Goal: Task Accomplishment & Management: Use online tool/utility

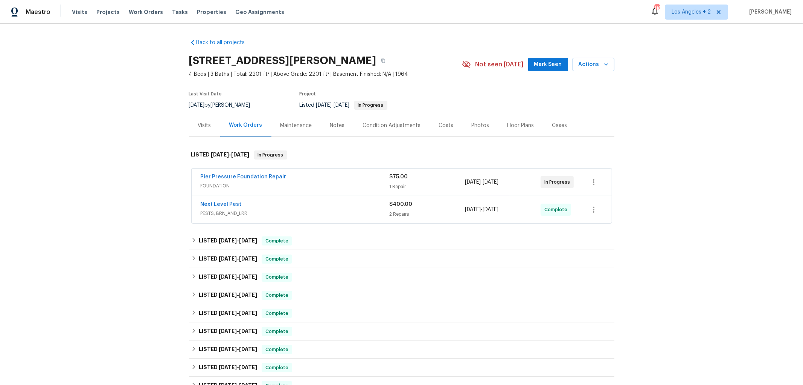
click at [314, 183] on span "FOUNDATION" at bounding box center [295, 186] width 189 height 8
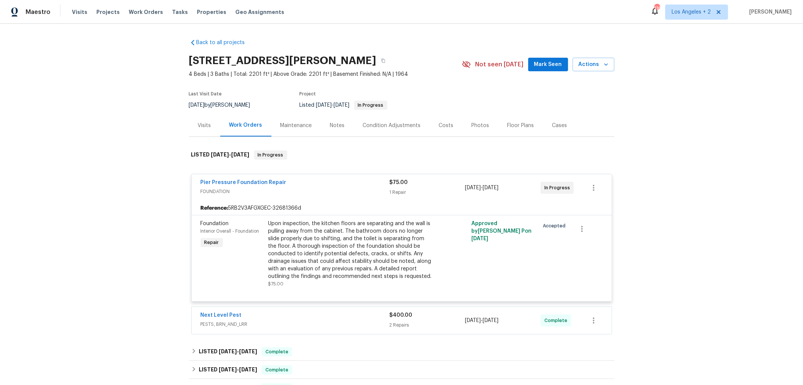
click at [356, 193] on span "FOUNDATION" at bounding box center [295, 192] width 189 height 8
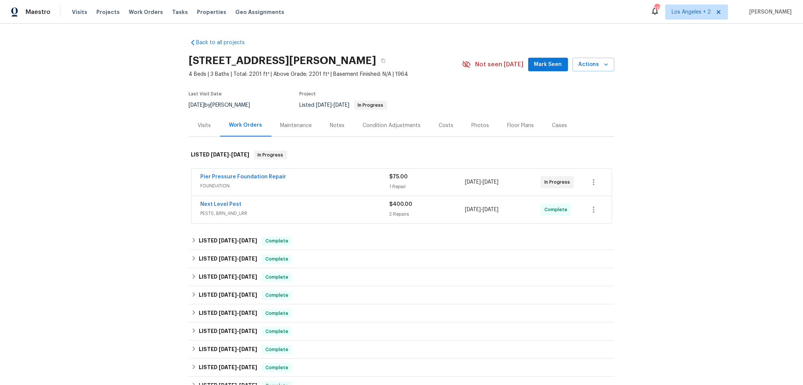
click at [348, 179] on div "Pier Pressure Foundation Repair" at bounding box center [295, 177] width 189 height 9
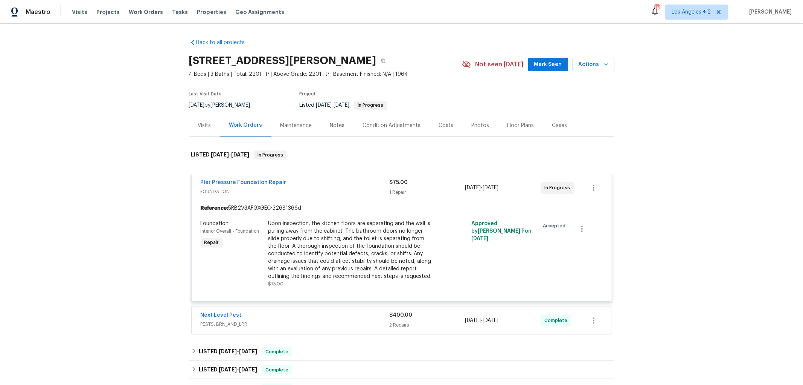
click at [338, 320] on div "Next Level Pest" at bounding box center [295, 315] width 189 height 9
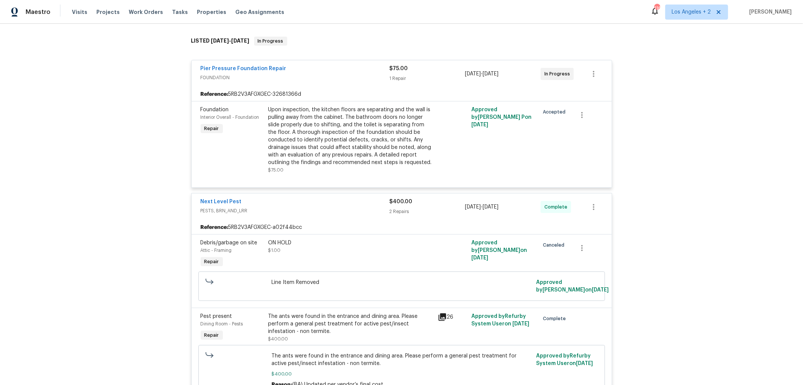
scroll to position [167, 0]
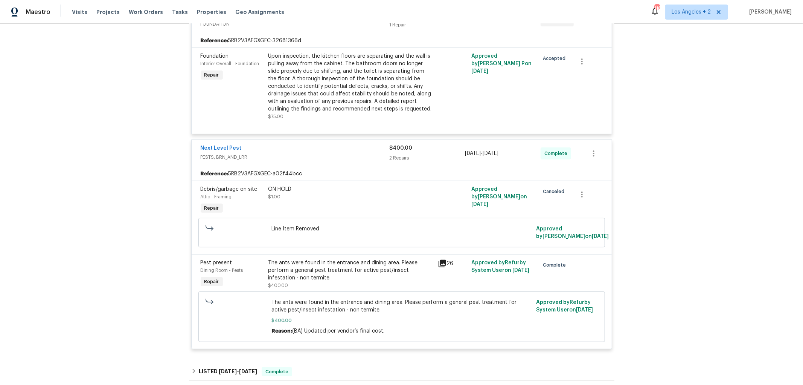
click at [345, 157] on span "PESTS, BRN_AND_LRR" at bounding box center [295, 157] width 189 height 8
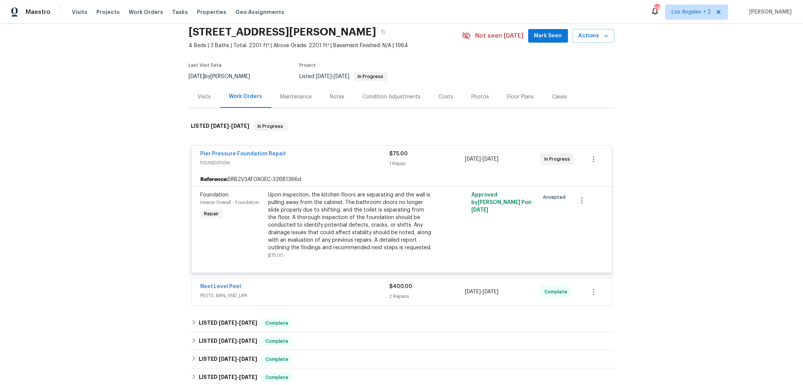
scroll to position [84, 0]
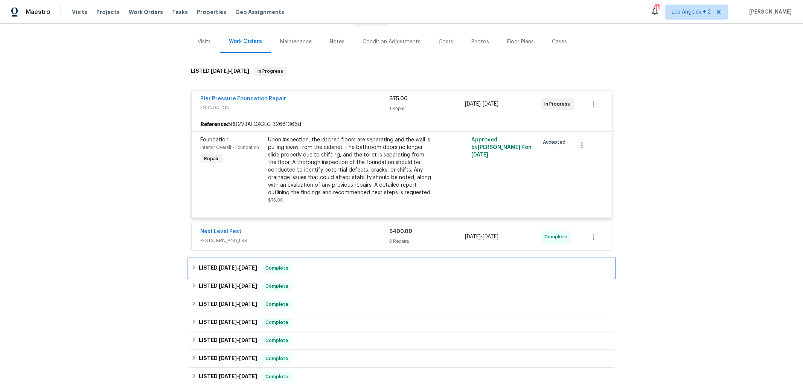
click at [191, 268] on icon at bounding box center [193, 266] width 5 height 5
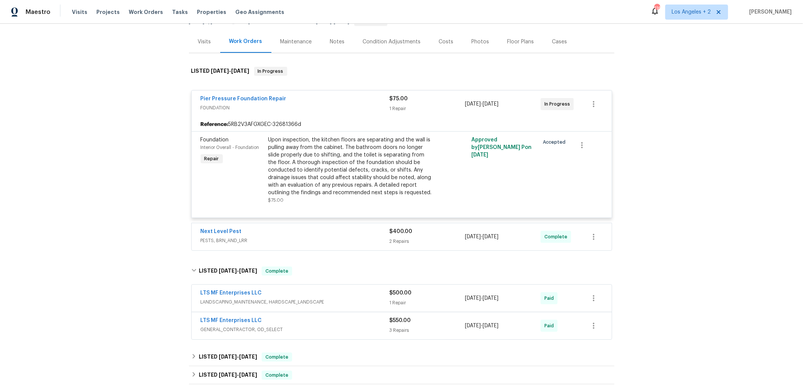
click at [323, 322] on div "LTS MF Enterprises LLC" at bounding box center [295, 320] width 189 height 9
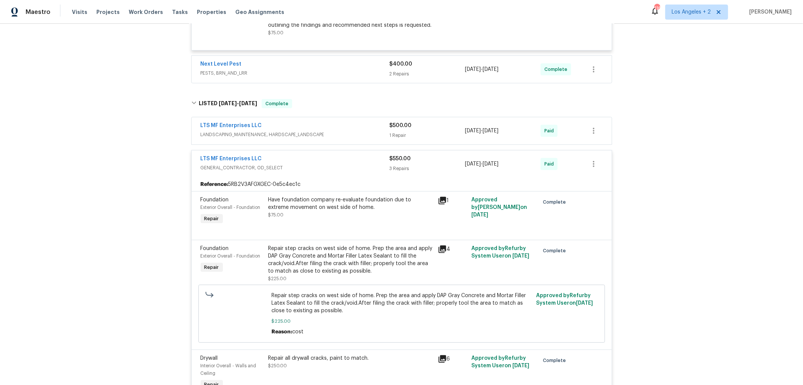
scroll to position [293, 0]
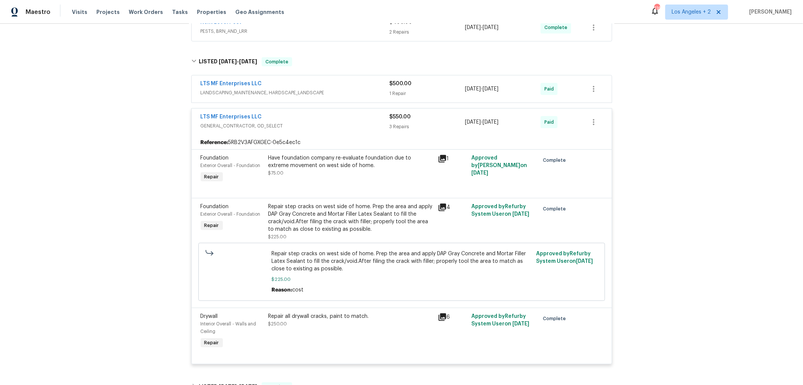
click at [439, 206] on icon at bounding box center [443, 207] width 8 height 8
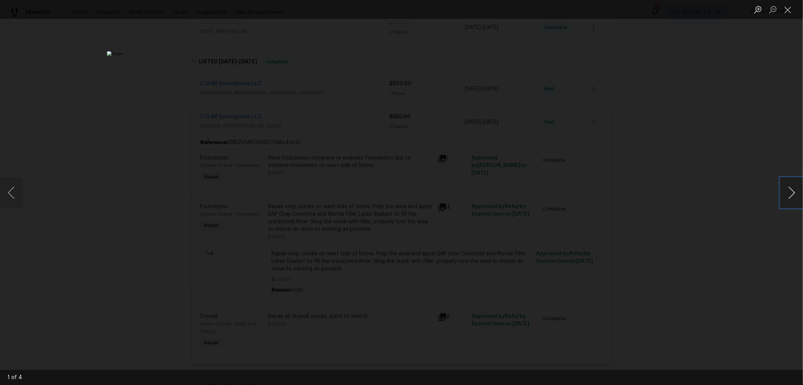
click at [792, 193] on button "Next image" at bounding box center [792, 192] width 23 height 30
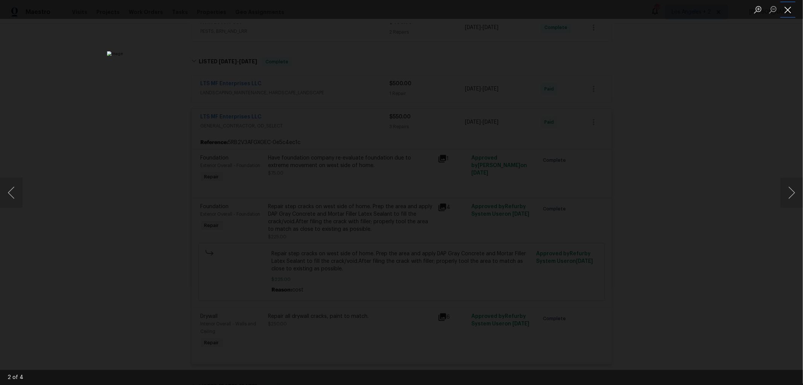
click at [788, 7] on button "Close lightbox" at bounding box center [788, 9] width 15 height 13
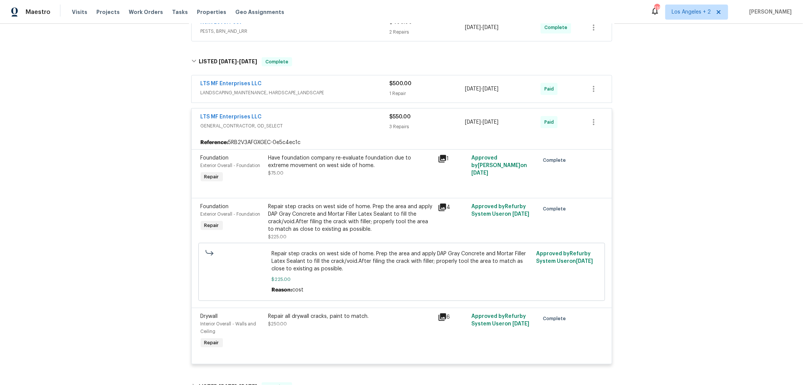
click at [439, 205] on icon at bounding box center [443, 207] width 8 height 8
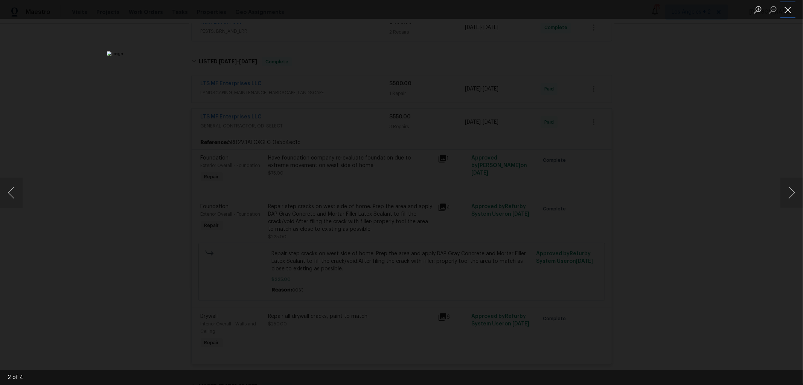
click at [790, 9] on button "Close lightbox" at bounding box center [788, 9] width 15 height 13
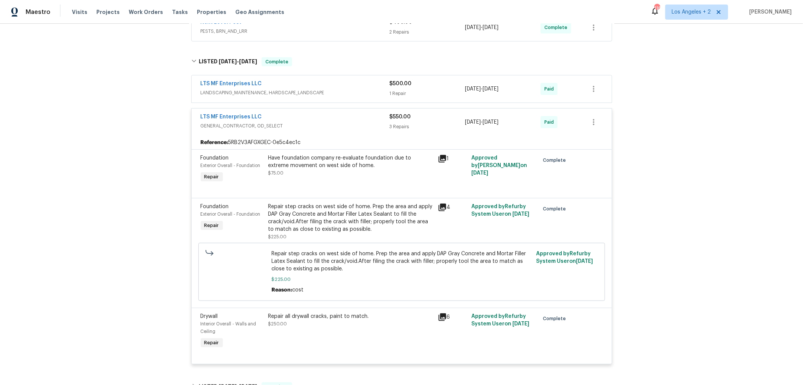
click at [440, 206] on icon at bounding box center [443, 207] width 8 height 8
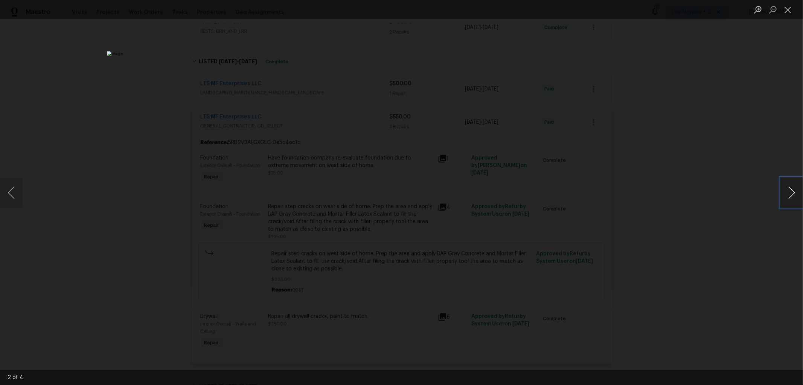
click at [792, 190] on button "Next image" at bounding box center [792, 192] width 23 height 30
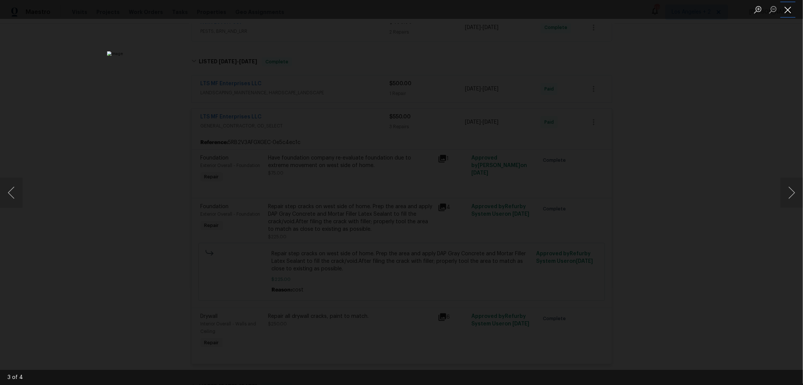
click at [785, 8] on button "Close lightbox" at bounding box center [788, 9] width 15 height 13
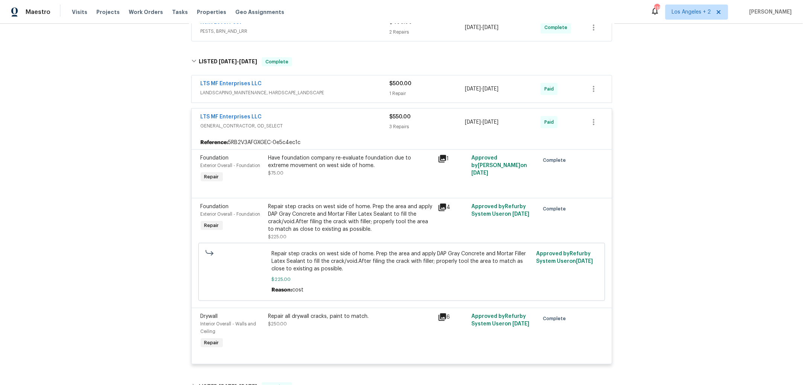
click at [439, 157] on icon at bounding box center [443, 159] width 8 height 8
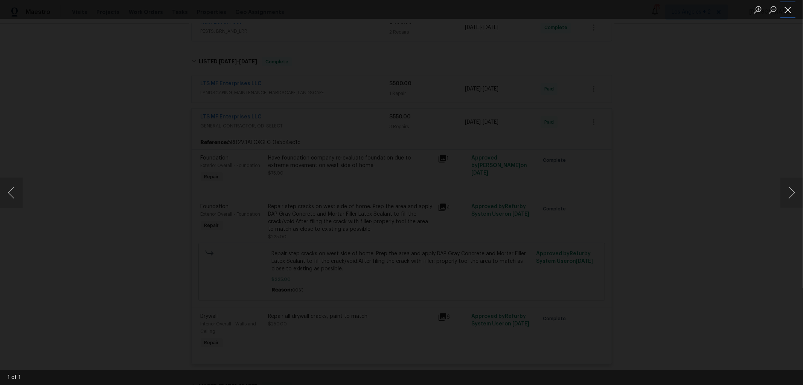
click at [789, 10] on button "Close lightbox" at bounding box center [788, 9] width 15 height 13
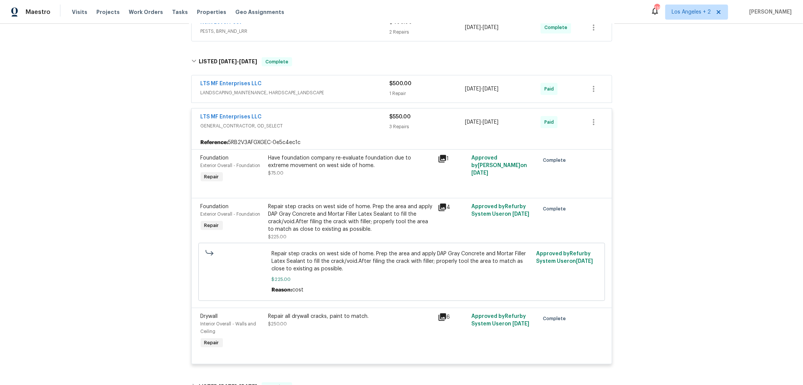
click at [351, 122] on span "GENERAL_CONTRACTOR, OD_SELECT" at bounding box center [295, 126] width 189 height 8
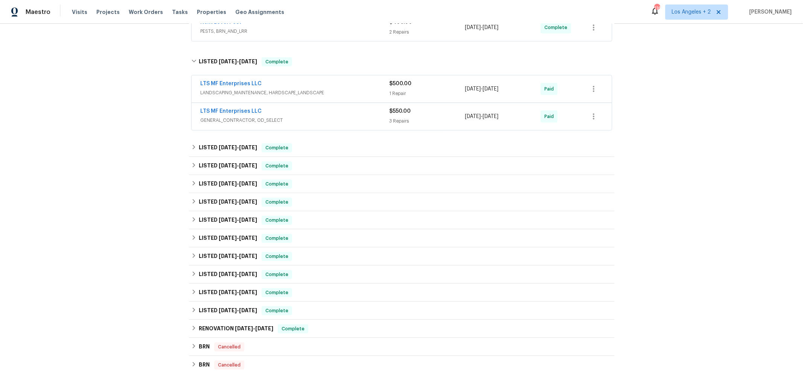
click at [354, 86] on div "LTS MF Enterprises LLC" at bounding box center [295, 84] width 189 height 9
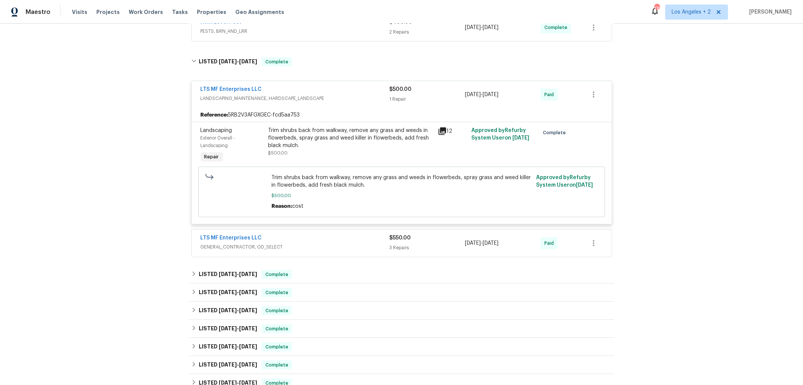
click at [441, 130] on icon at bounding box center [443, 131] width 8 height 8
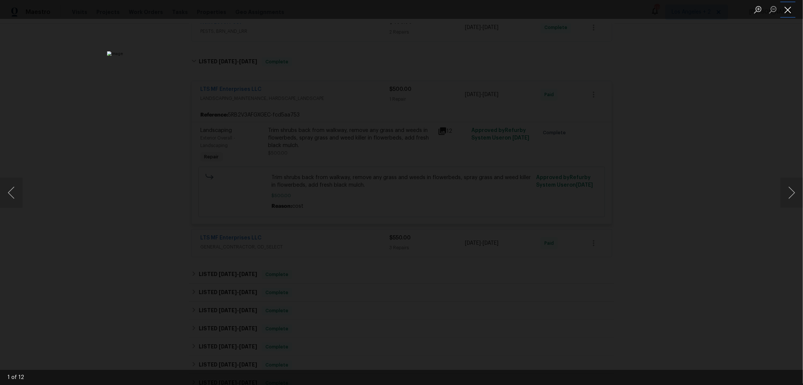
click at [792, 10] on button "Close lightbox" at bounding box center [788, 9] width 15 height 13
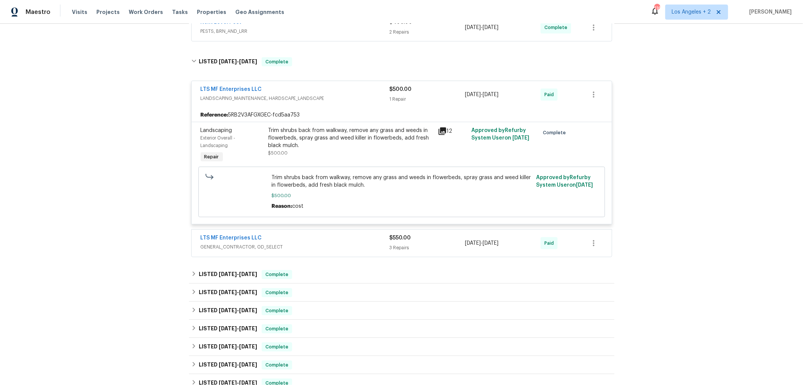
click at [374, 104] on div "LTS MF Enterprises LLC LANDSCAPING_MAINTENANCE, HARDSCAPE_LANDSCAPE" at bounding box center [295, 94] width 189 height 18
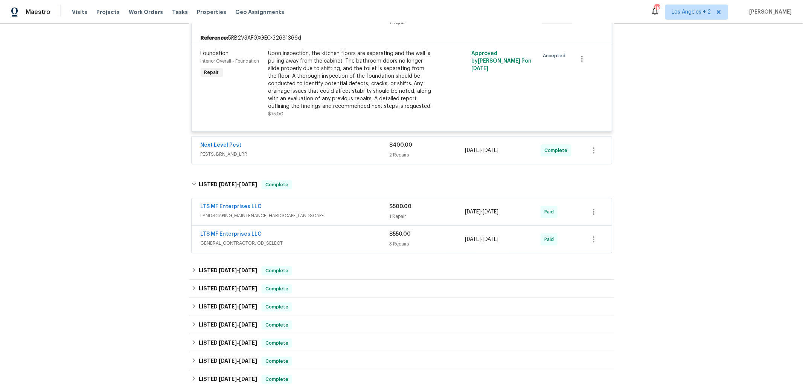
scroll to position [167, 0]
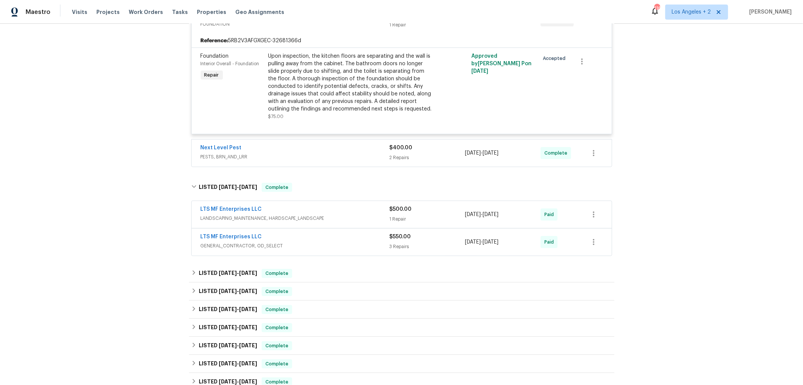
click at [310, 243] on span "GENERAL_CONTRACTOR, OD_SELECT" at bounding box center [295, 246] width 189 height 8
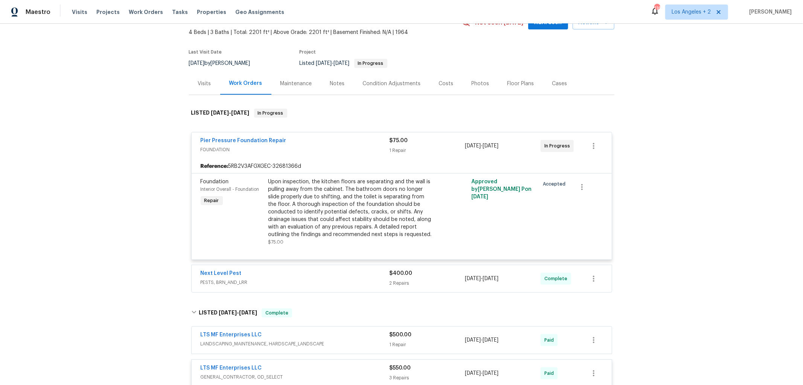
scroll to position [0, 0]
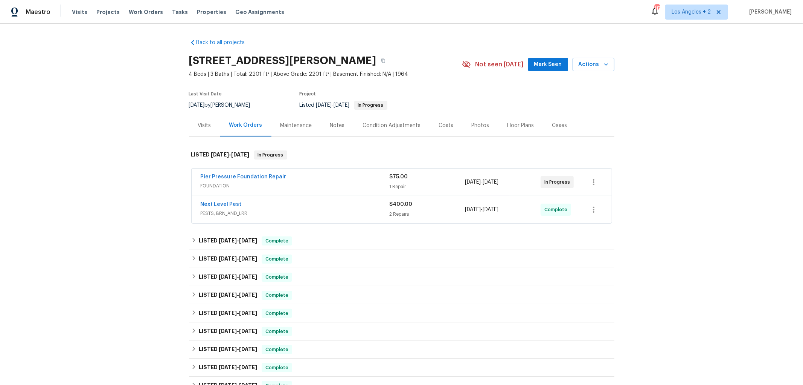
click at [310, 177] on div "Pier Pressure Foundation Repair" at bounding box center [295, 177] width 189 height 9
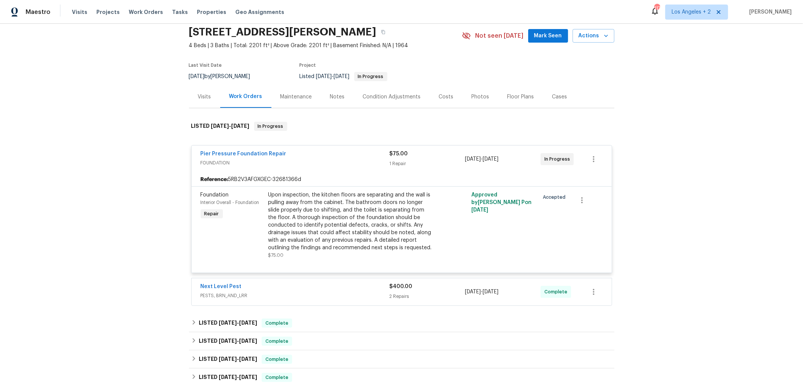
scroll to position [42, 0]
